Goal: Task Accomplishment & Management: Manage account settings

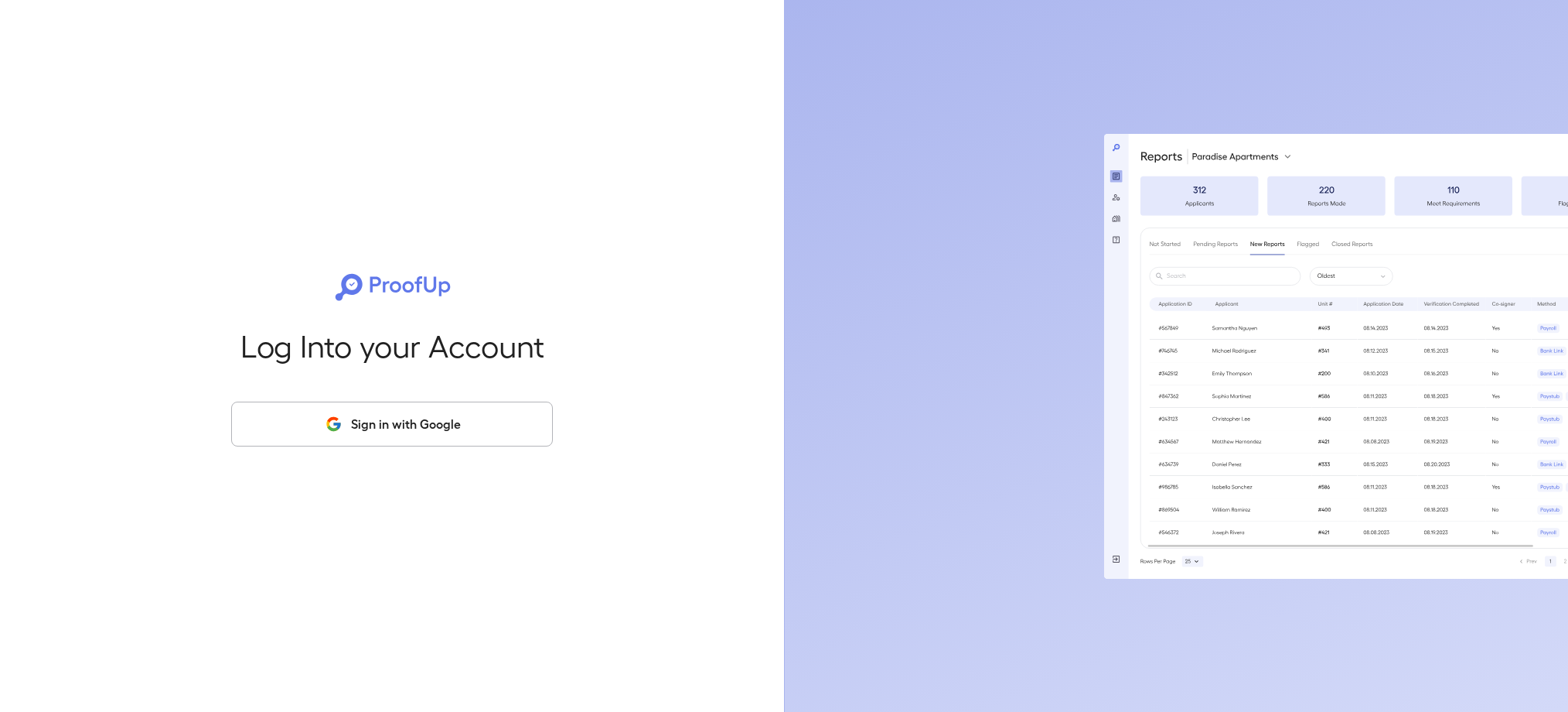
click at [472, 421] on button "Sign in with Google" at bounding box center [392, 424] width 322 height 45
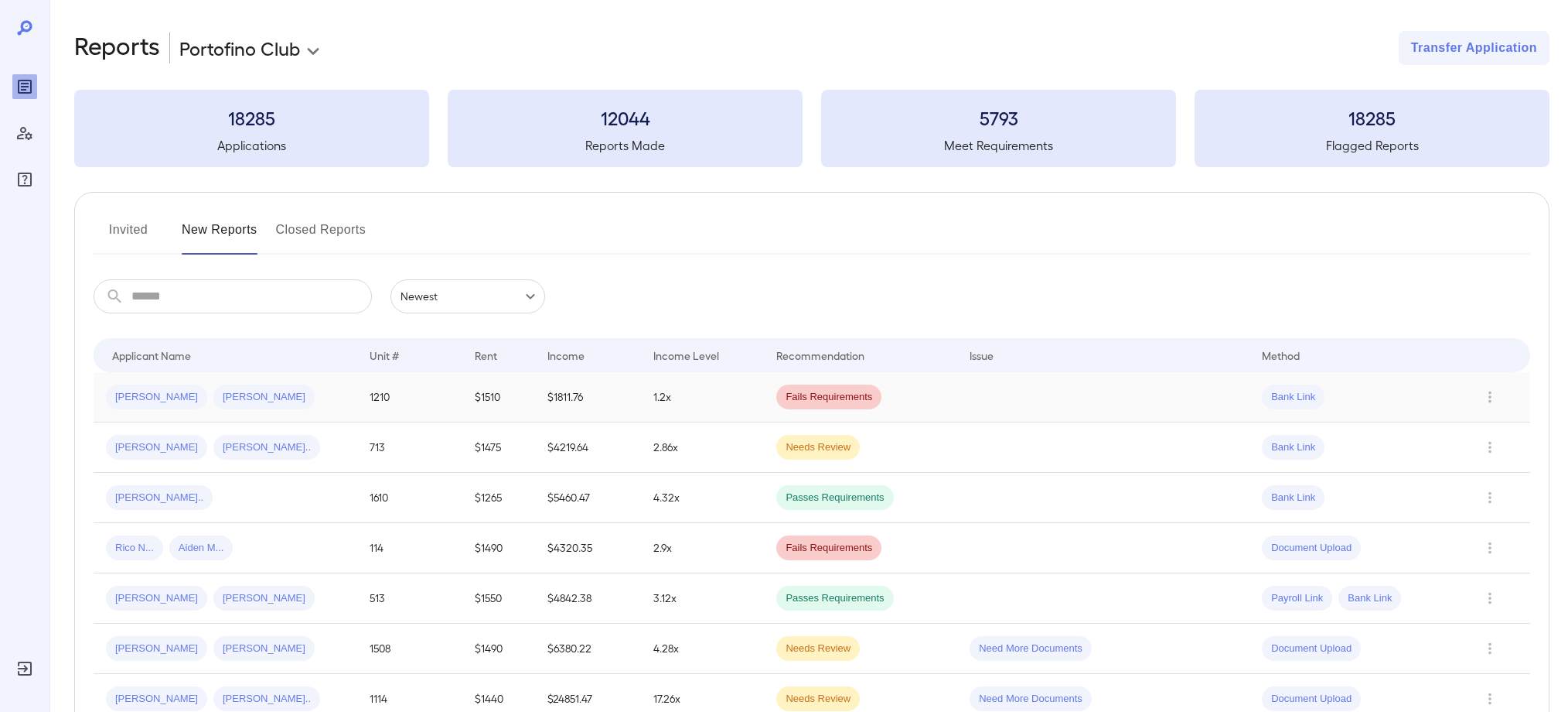
scroll to position [6, 0]
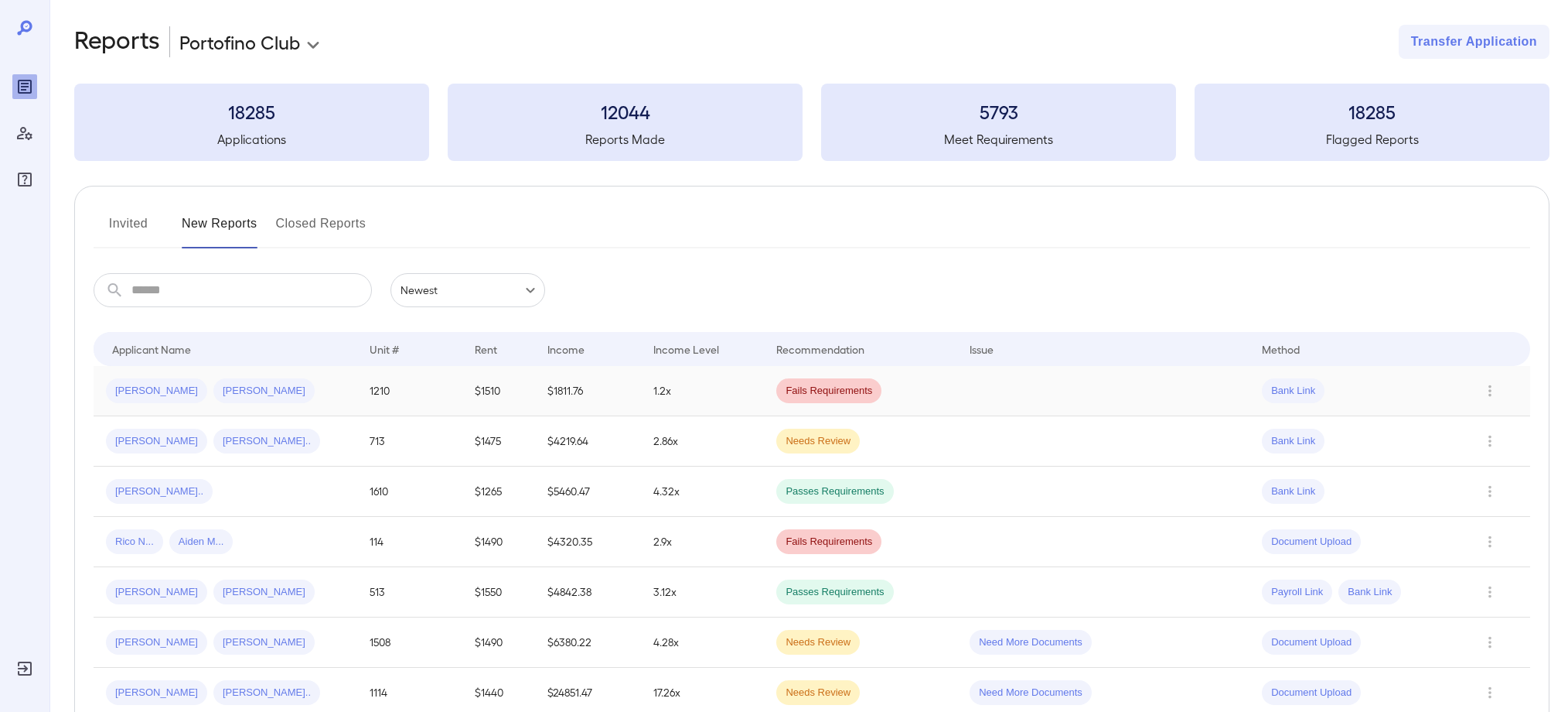
click at [214, 399] on div "[PERSON_NAME]" at bounding box center [264, 390] width 101 height 25
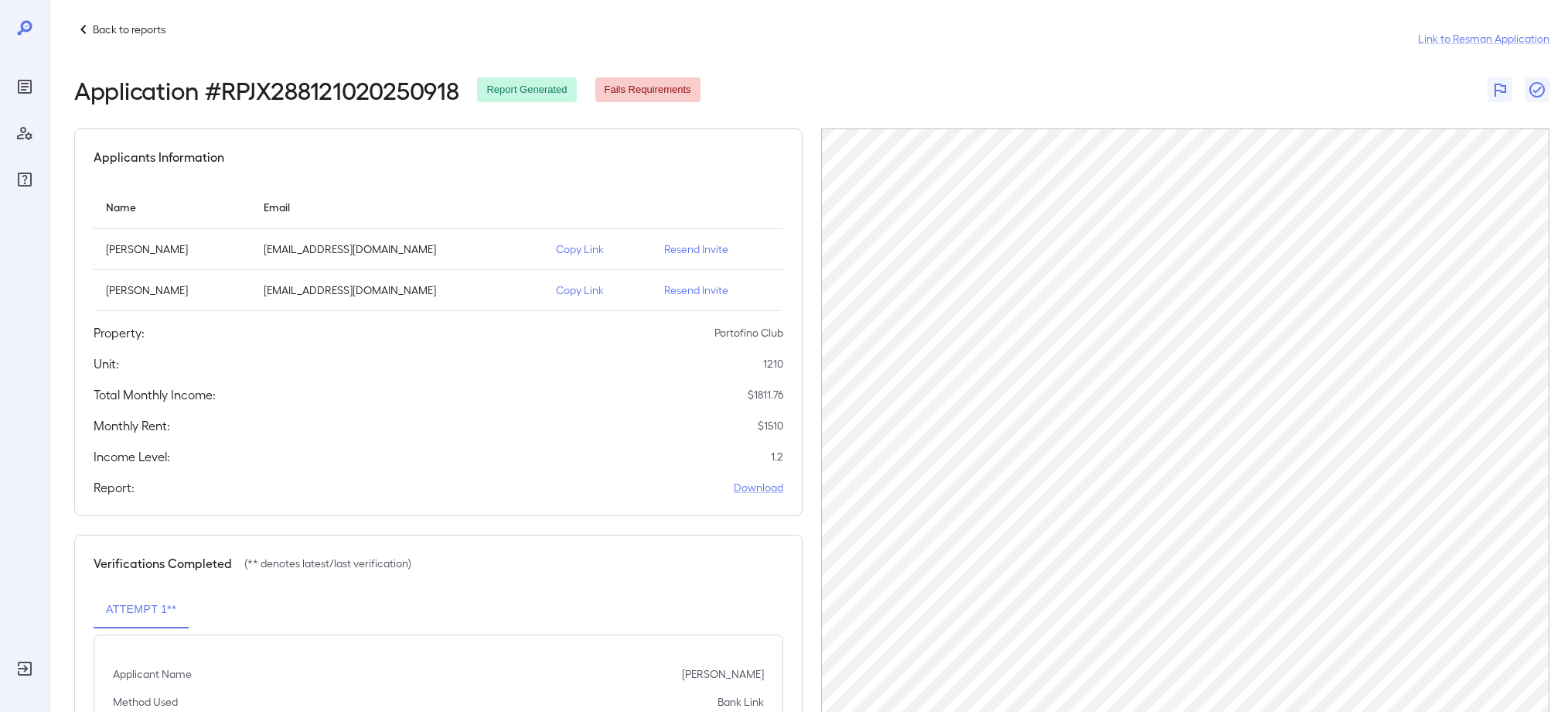
scroll to position [17, 0]
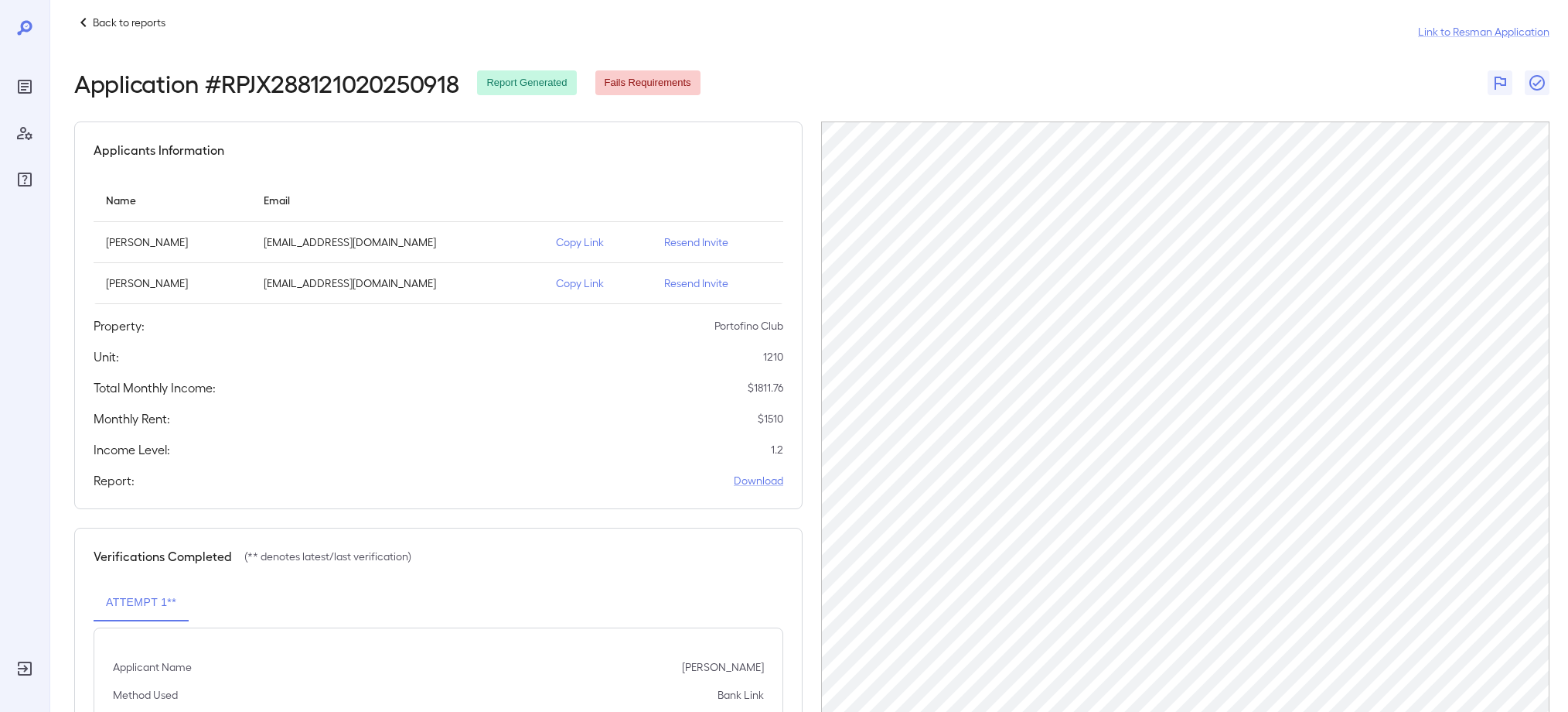
click at [687, 280] on p "Resend Invite" at bounding box center [717, 283] width 106 height 16
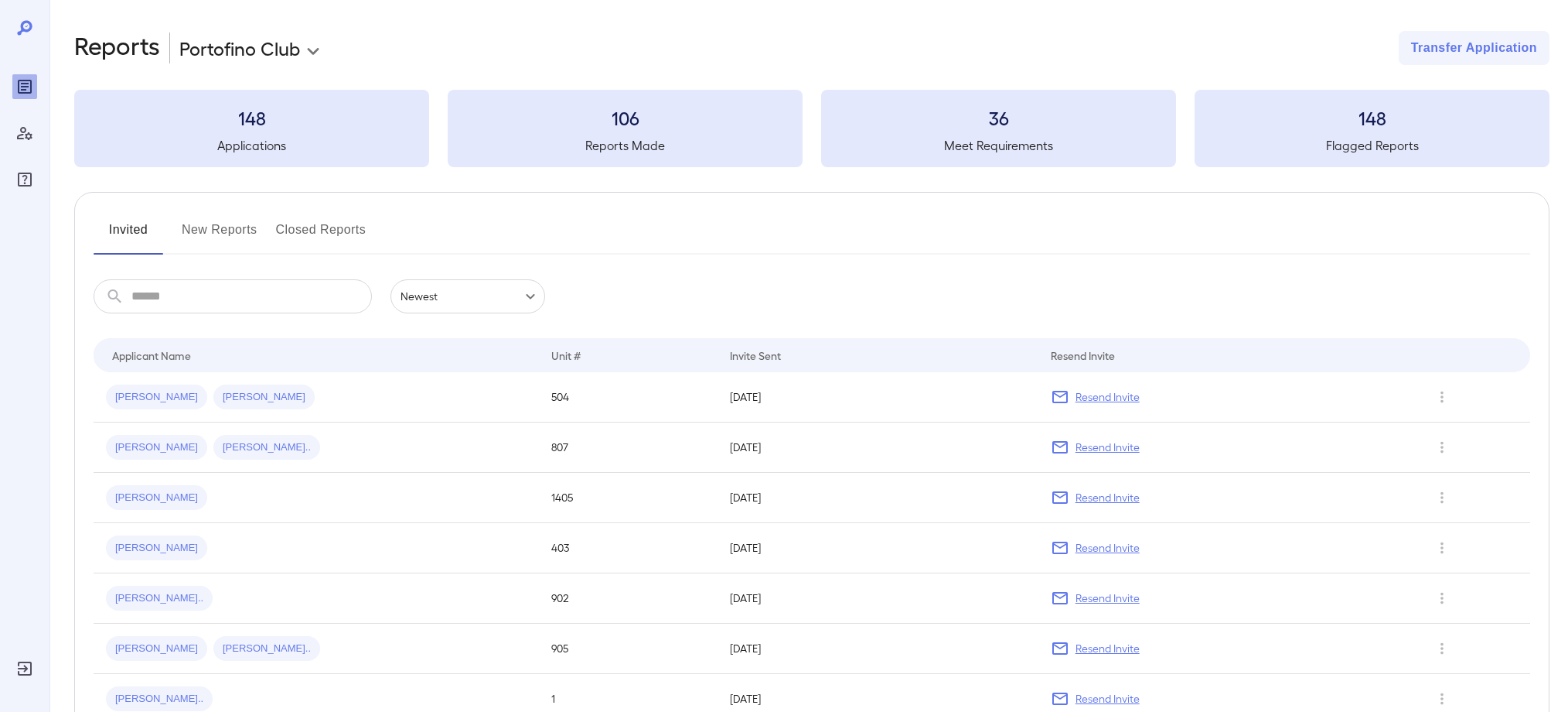
click at [203, 230] on button "New Reports" at bounding box center [219, 236] width 76 height 37
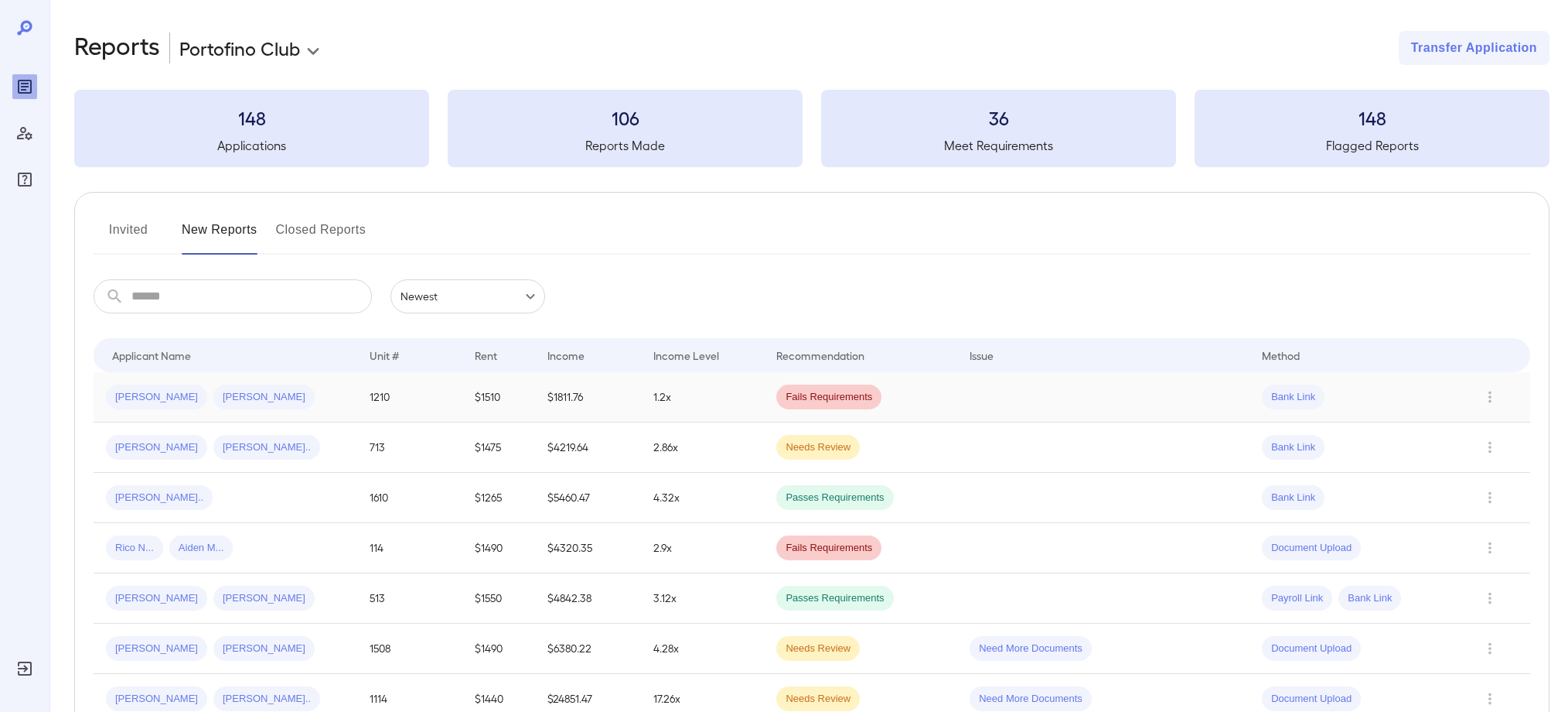
click at [214, 396] on span "[PERSON_NAME]" at bounding box center [264, 397] width 101 height 15
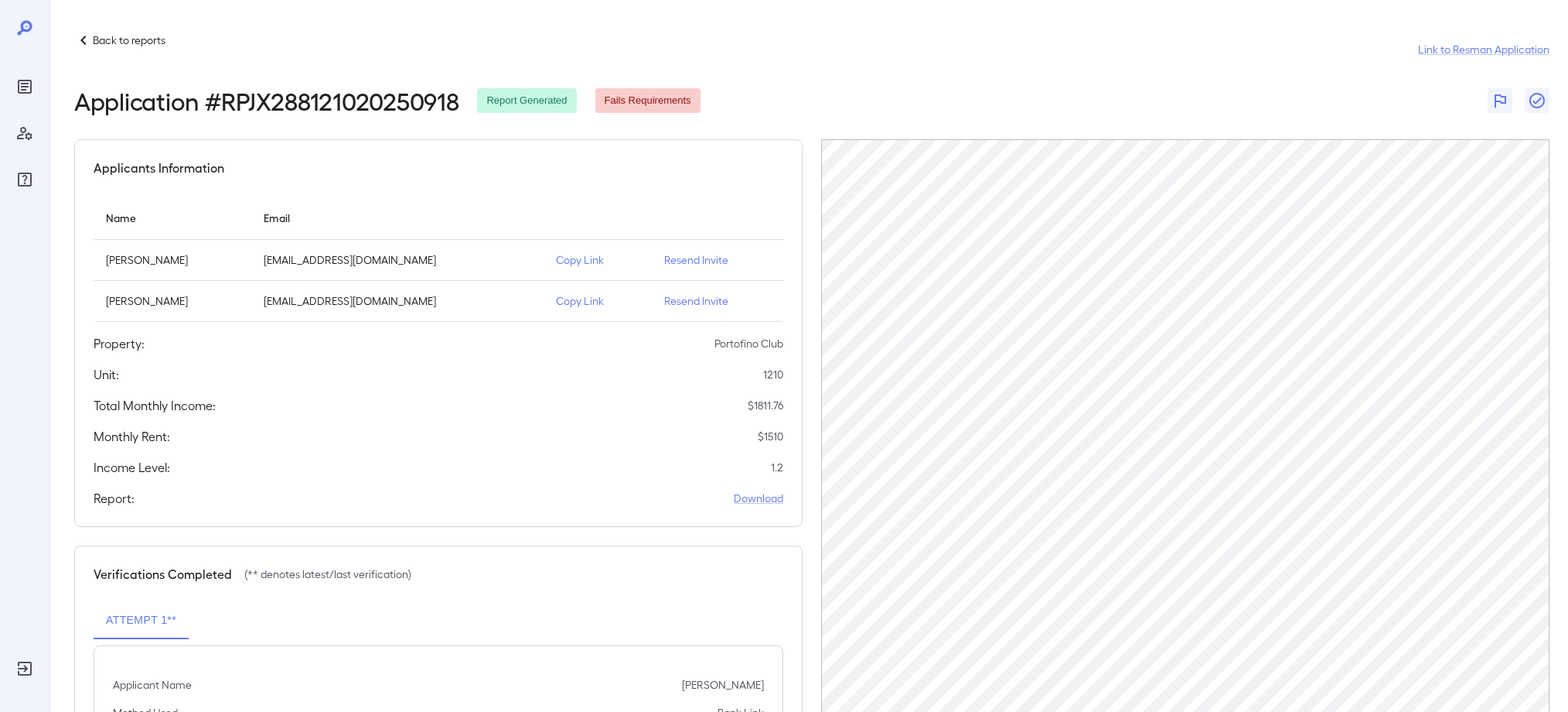
click at [593, 303] on p "Copy Link" at bounding box center [597, 301] width 83 height 16
